Goal: Task Accomplishment & Management: Manage account settings

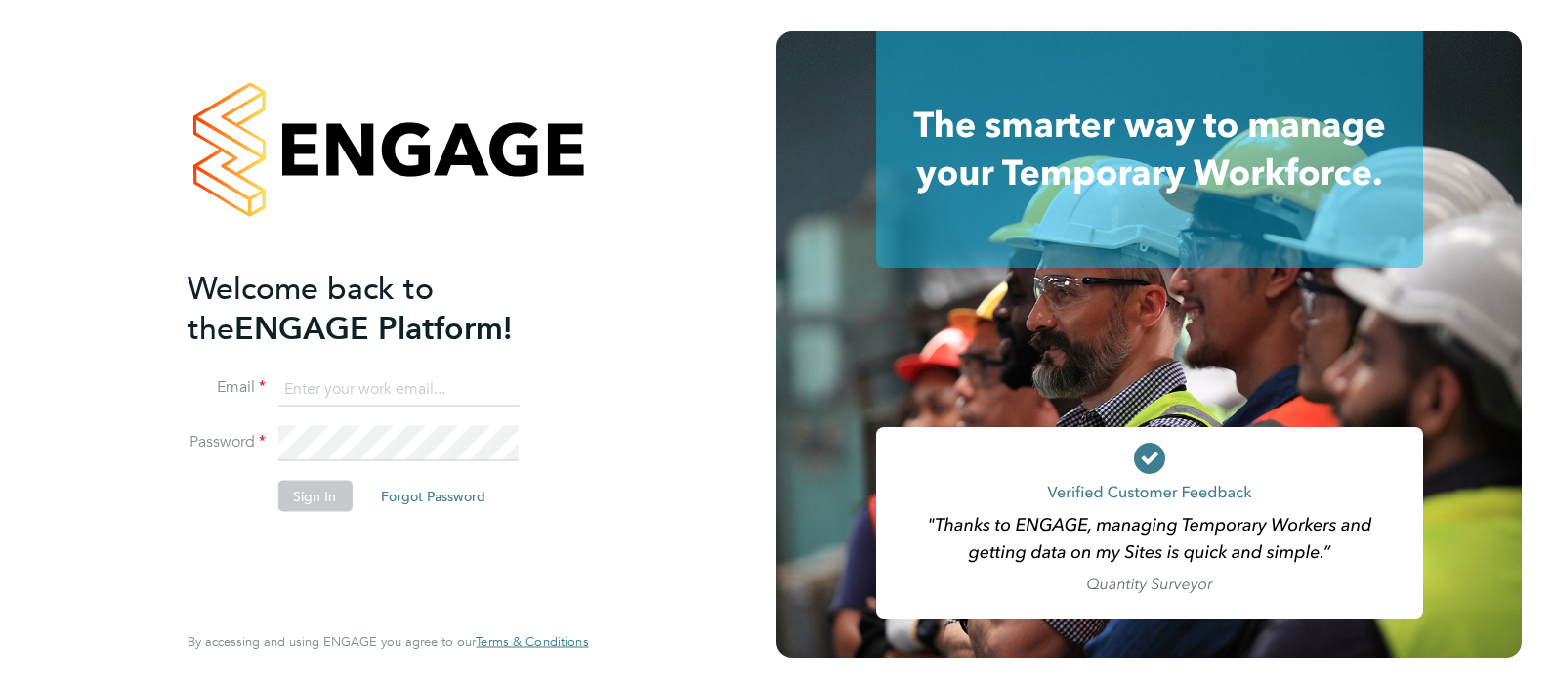
type input "ngb@pretiumresourcing.co.uk"
click at [352, 386] on input "ngb@pretiumresourcing.co.uk" at bounding box center [397, 388] width 241 height 35
click at [319, 493] on button "Sign In" at bounding box center [314, 495] width 74 height 31
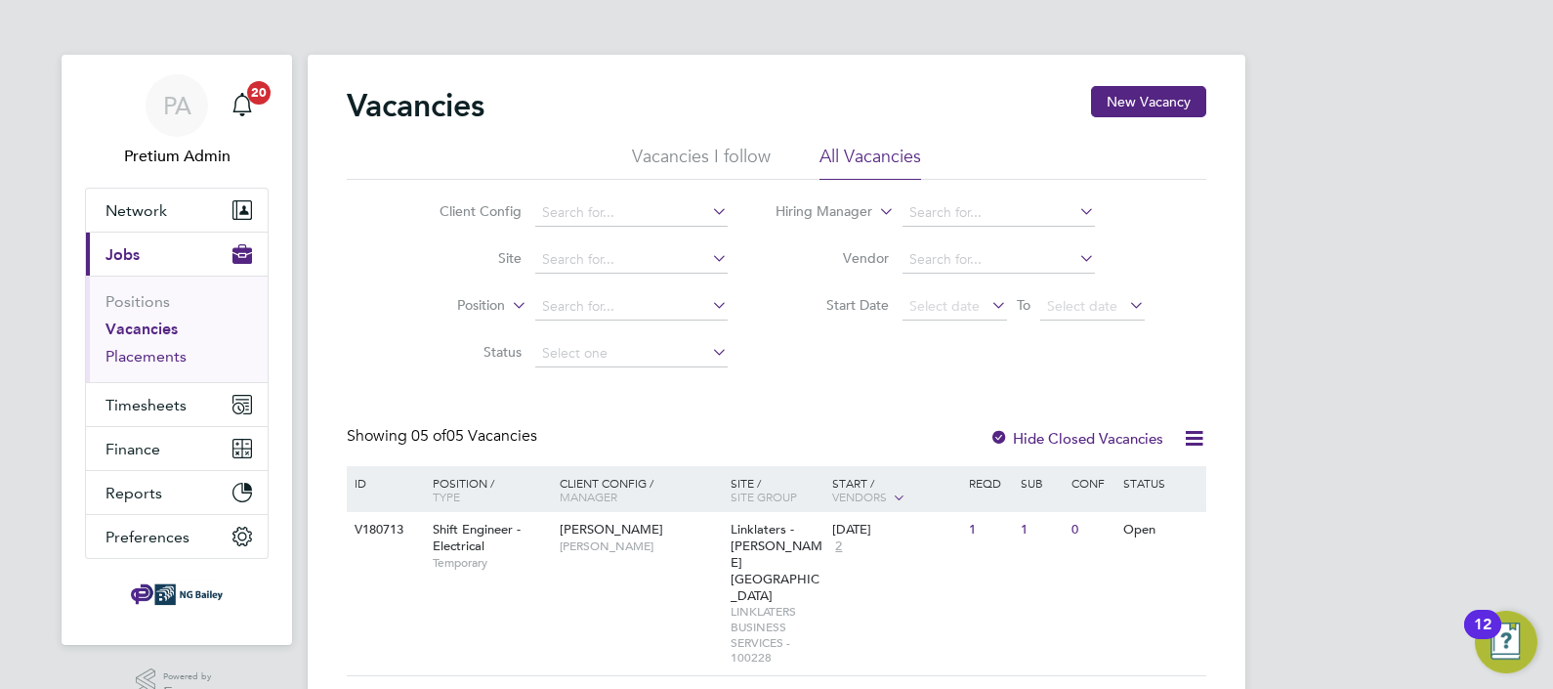
click at [151, 354] on link "Placements" at bounding box center [145, 356] width 81 height 19
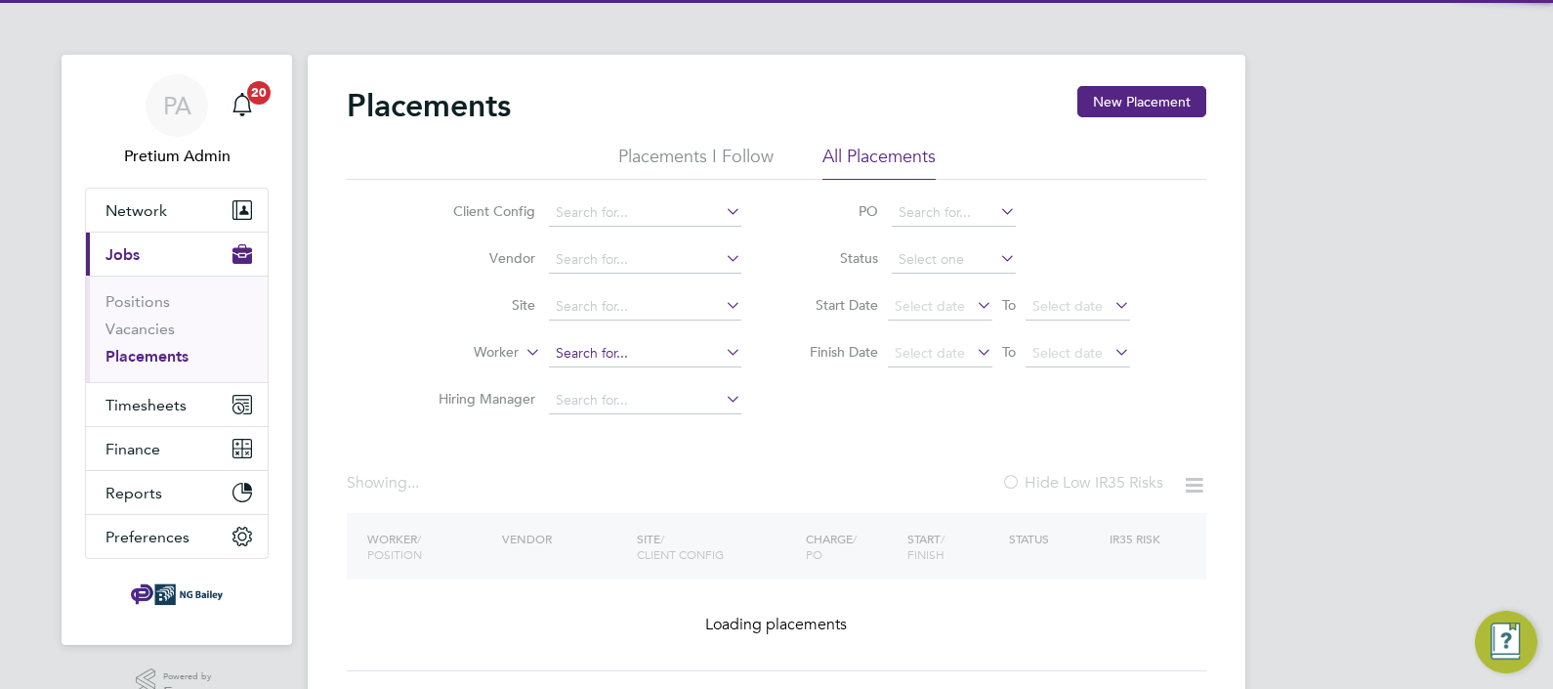
click at [587, 352] on input at bounding box center [645, 353] width 192 height 27
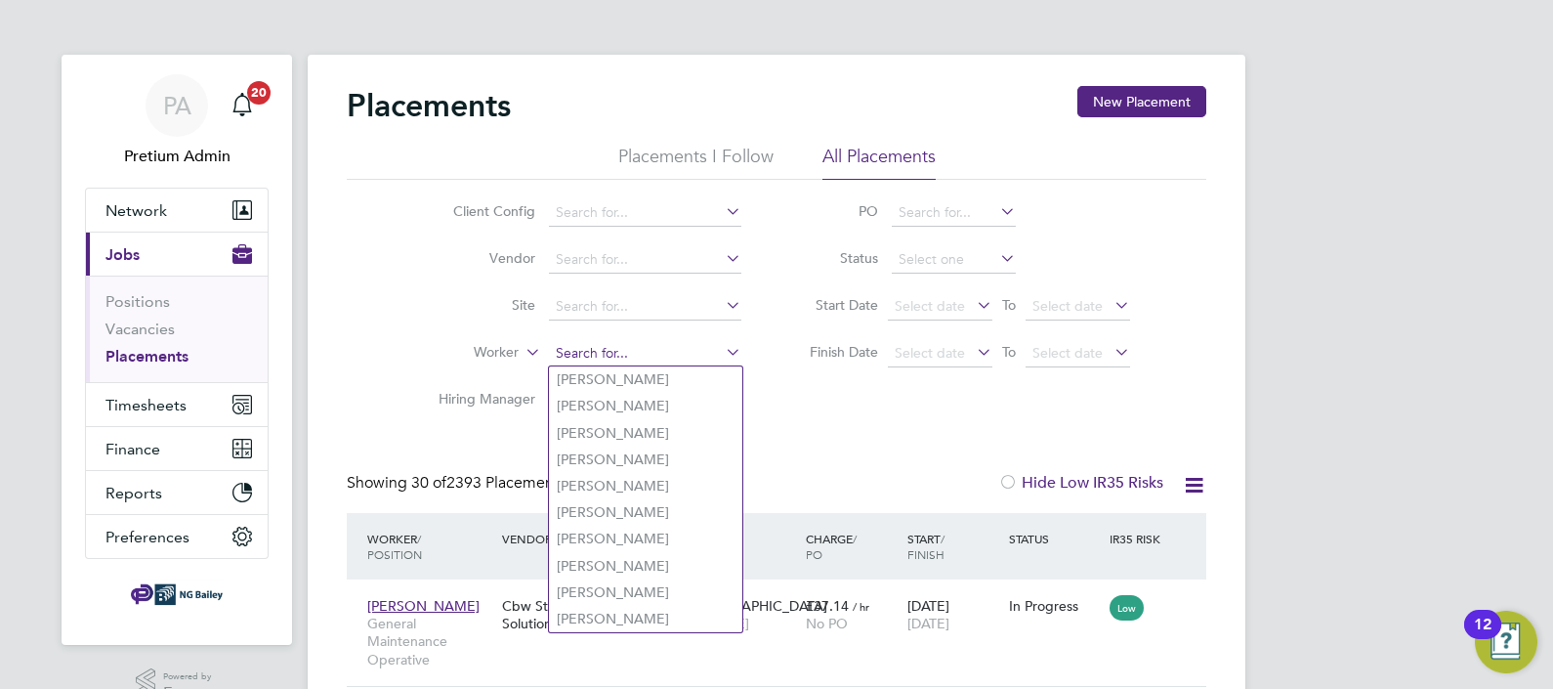
paste input "Sergio"
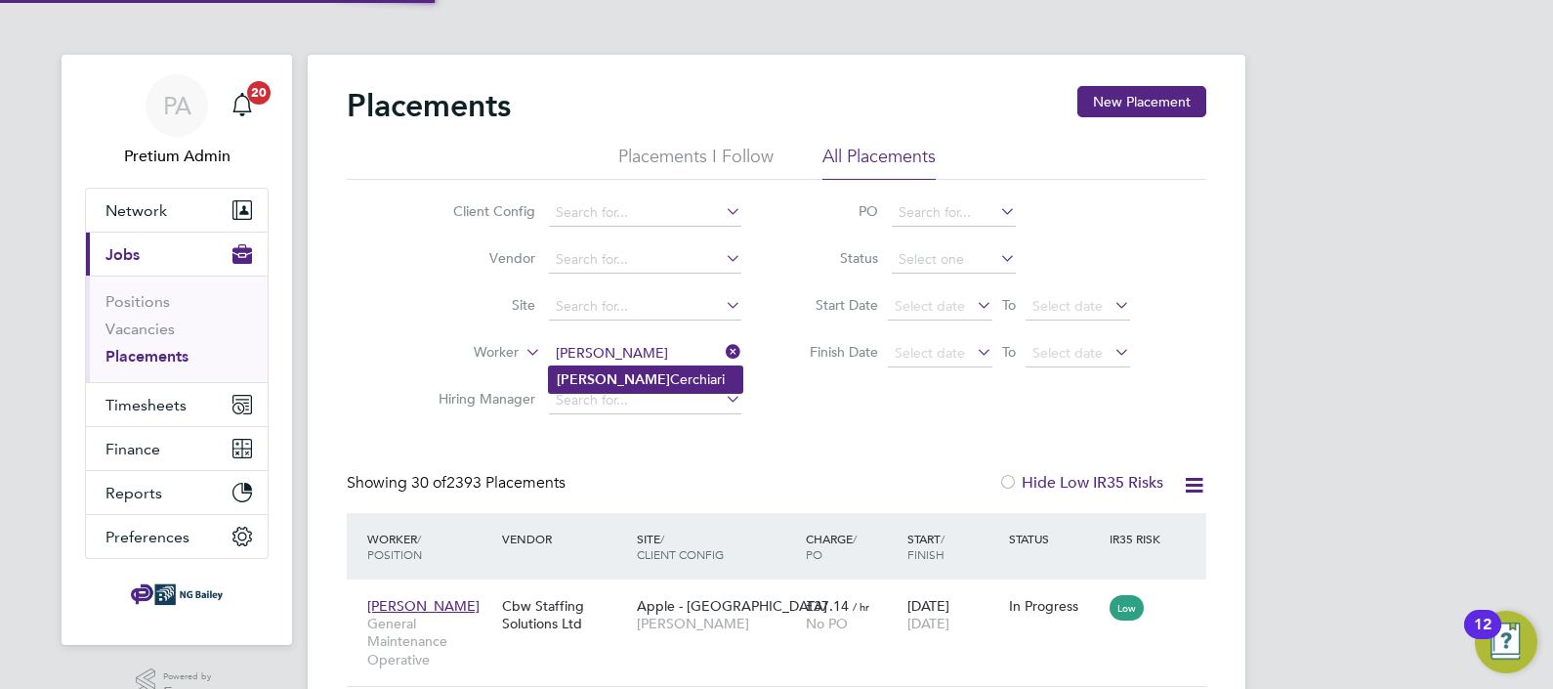
click at [629, 381] on li "Sergio Cerchiari" at bounding box center [645, 379] width 193 height 26
type input "[PERSON_NAME]"
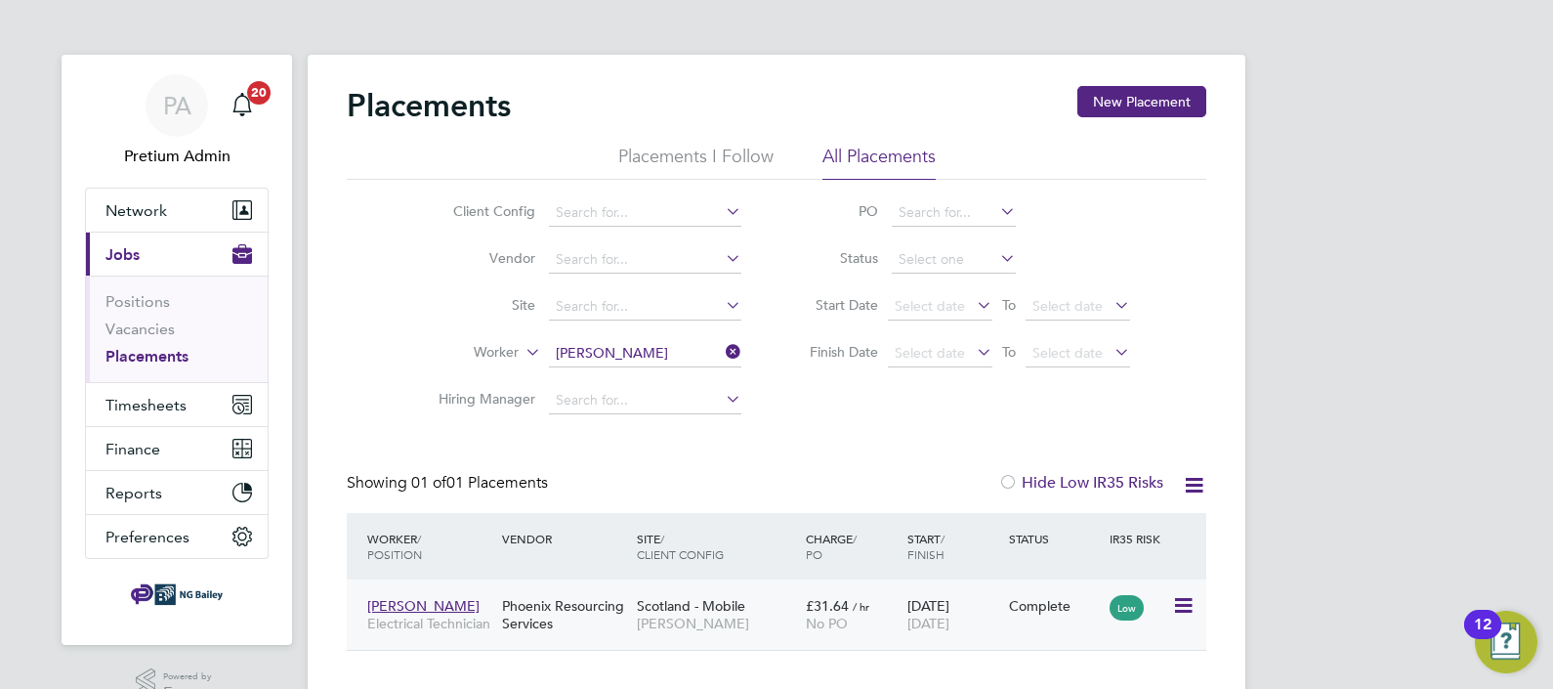
click at [752, 607] on div "Scotland - Mobile NG Bailey" at bounding box center [716, 614] width 169 height 55
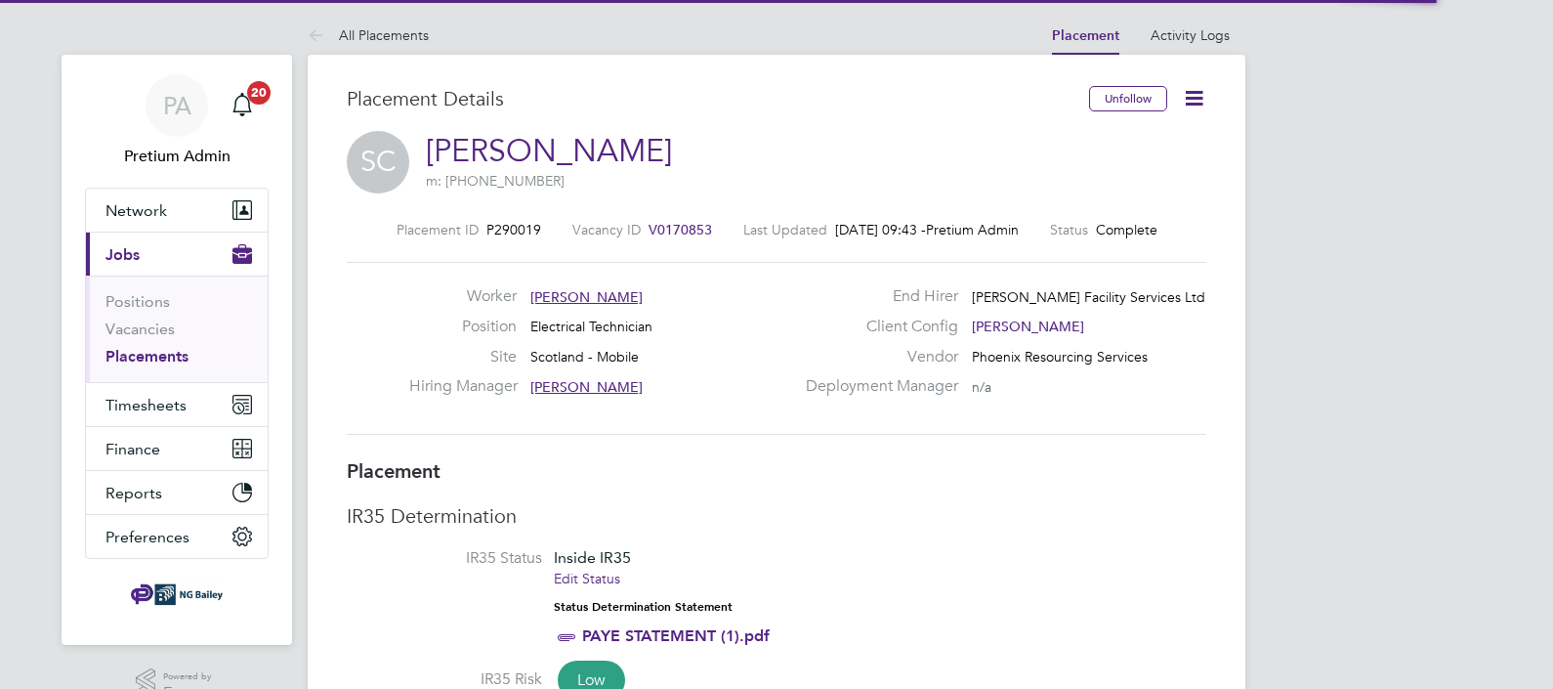
click at [1197, 99] on icon at bounding box center [1194, 98] width 24 height 24
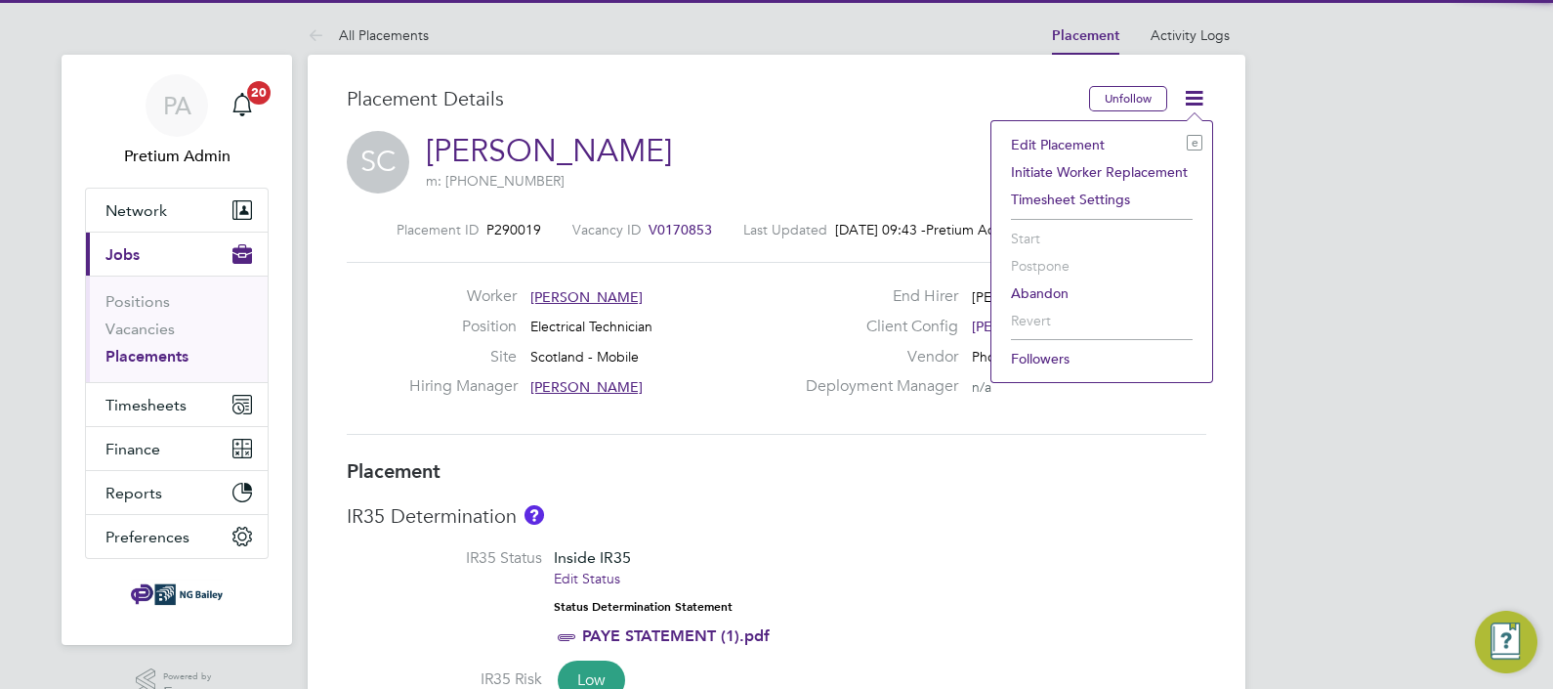
click at [1092, 140] on li "Edit Placement e" at bounding box center [1101, 144] width 201 height 27
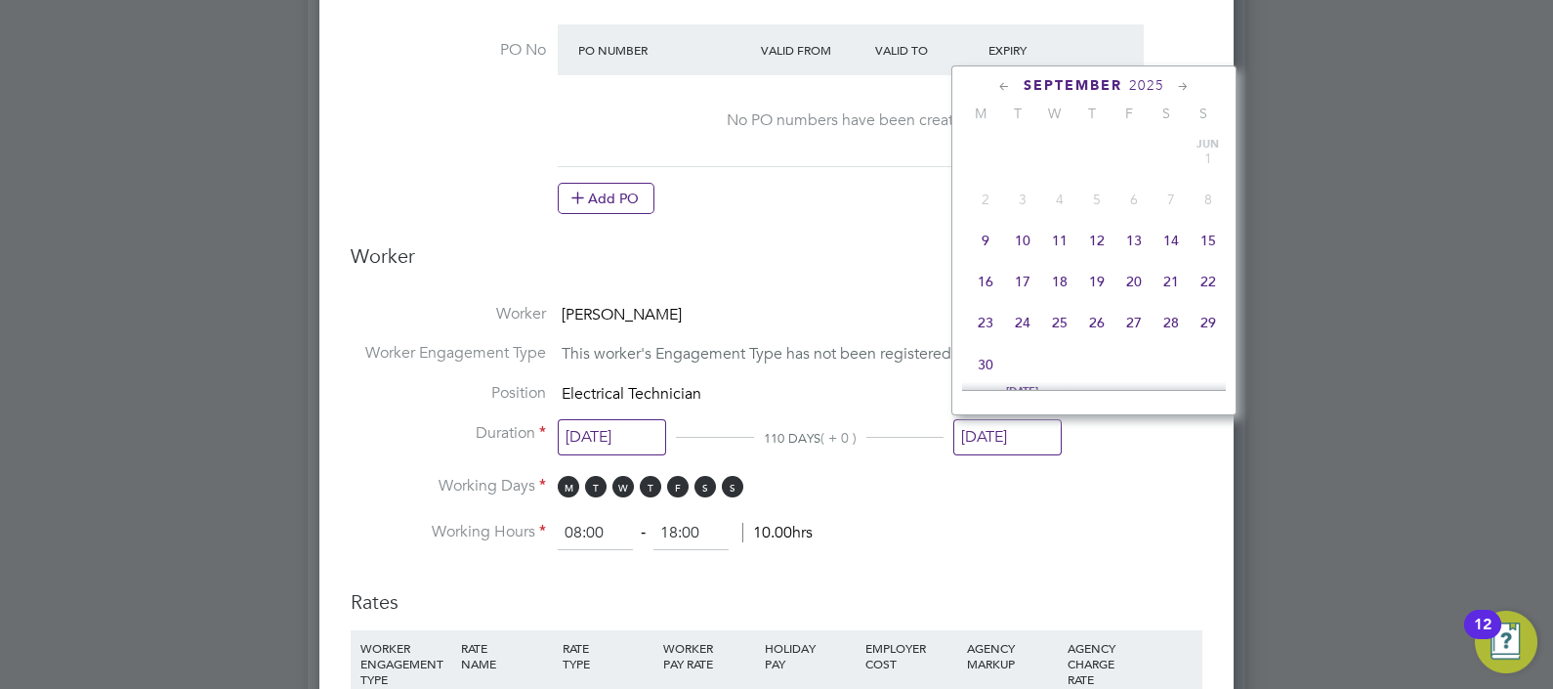
click at [1011, 443] on input "[DATE]" at bounding box center [1007, 437] width 108 height 36
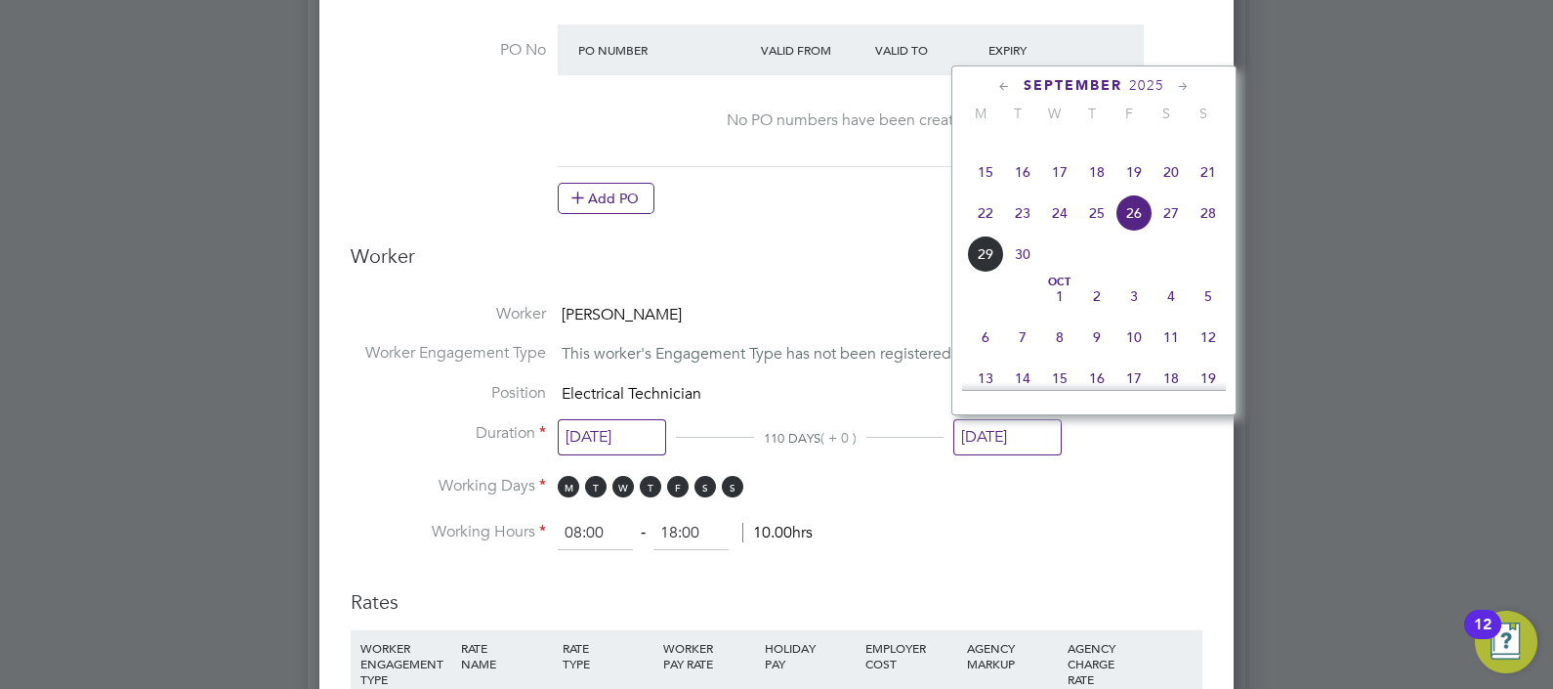
click at [1128, 355] on span "10" at bounding box center [1133, 336] width 37 height 37
type input "[DATE]"
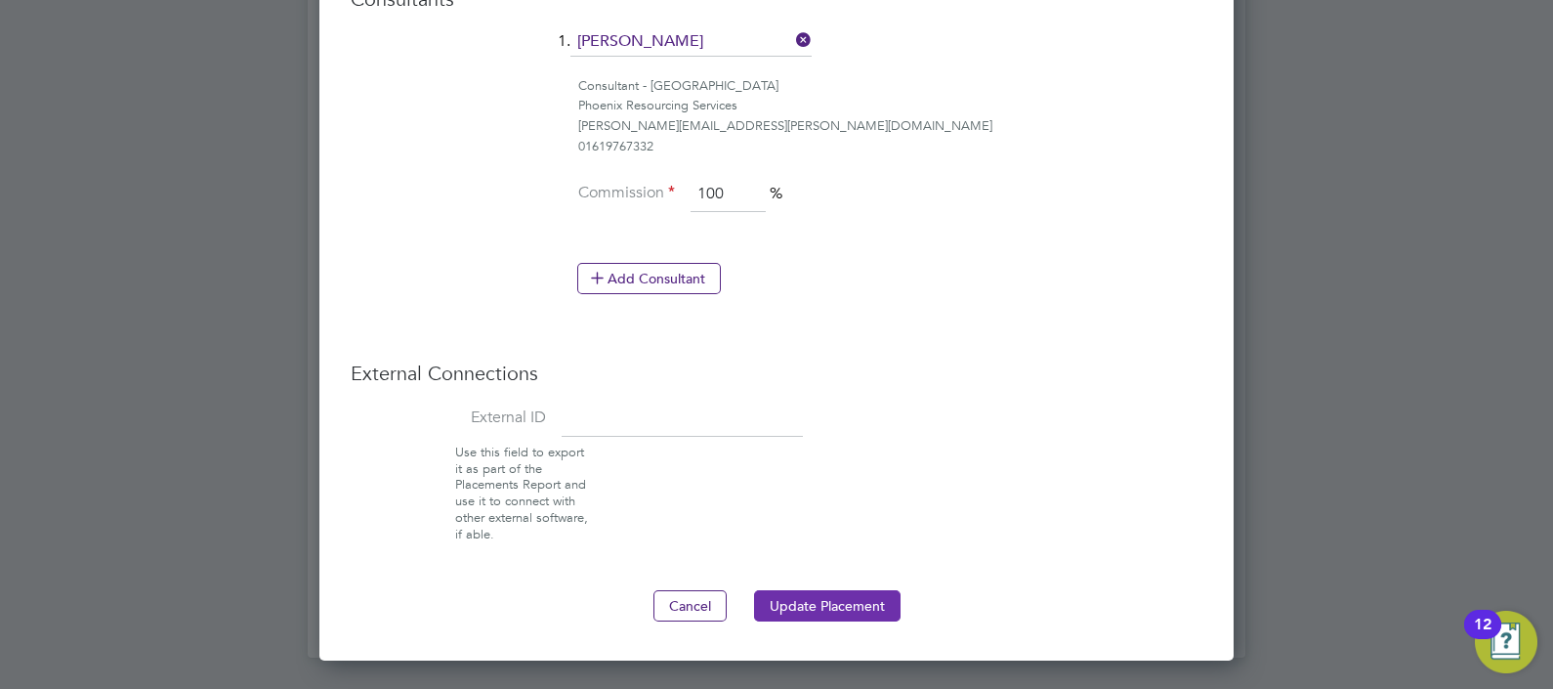
click at [818, 606] on button "Update Placement" at bounding box center [827, 605] width 146 height 31
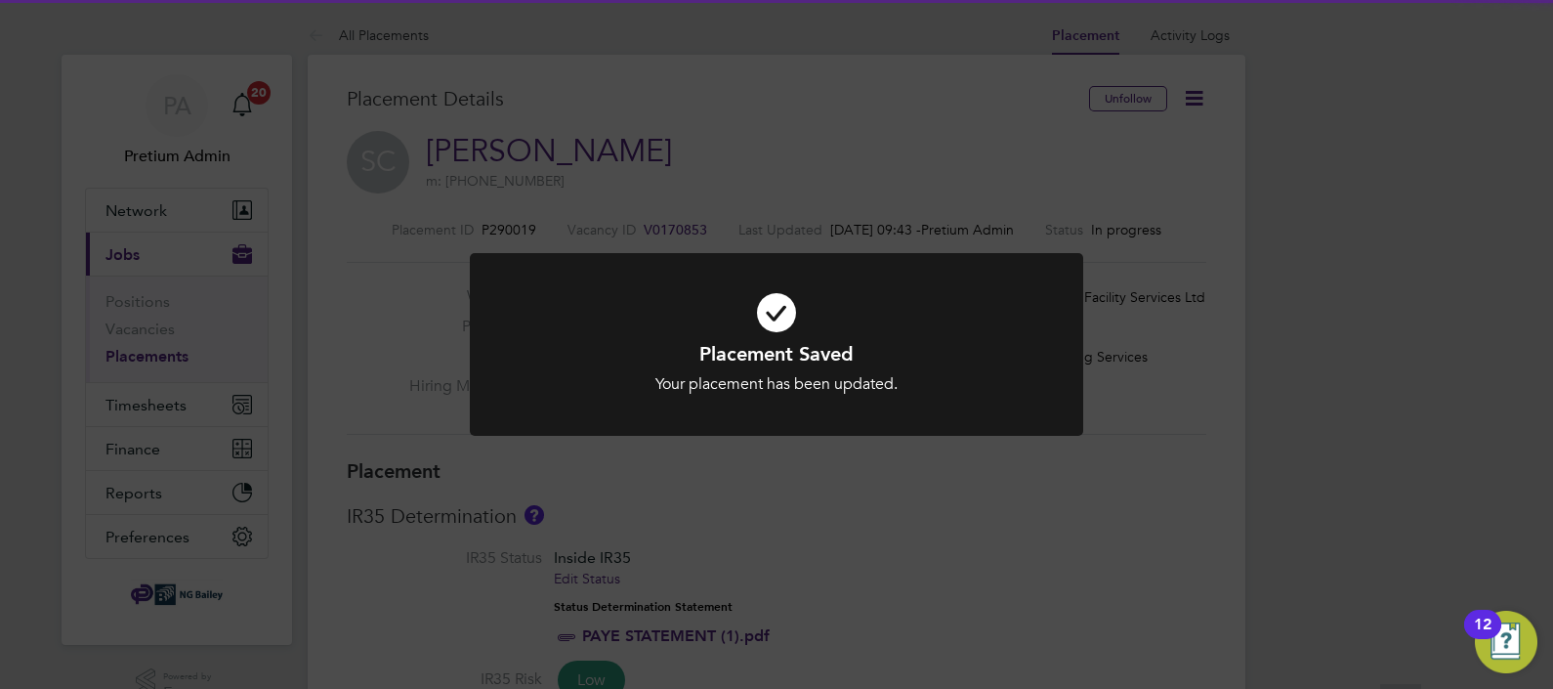
click at [596, 98] on div "Placement Saved Your placement has been updated. Cancel Okay" at bounding box center [776, 344] width 1553 height 689
